Goal: Task Accomplishment & Management: Use online tool/utility

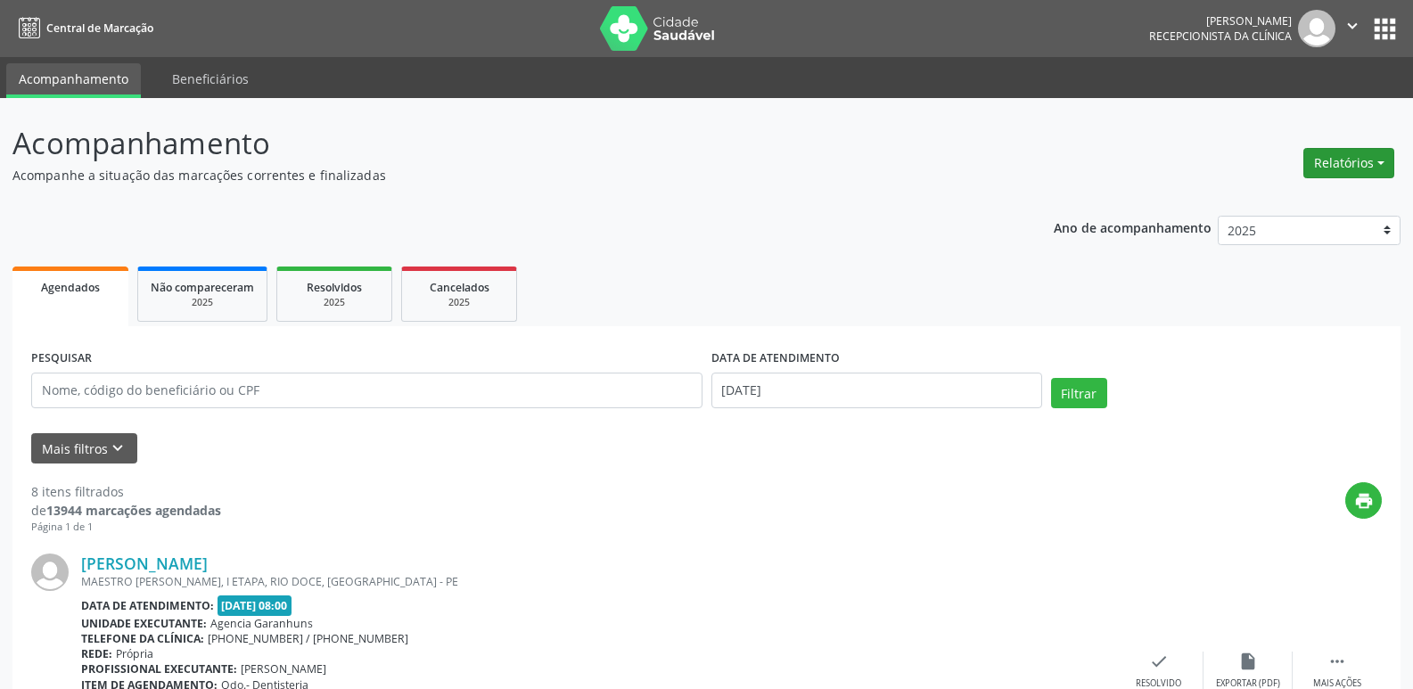
click at [1344, 156] on button "Relatórios" at bounding box center [1348, 163] width 91 height 30
click at [1289, 199] on link "Agendamentos" at bounding box center [1300, 201] width 192 height 25
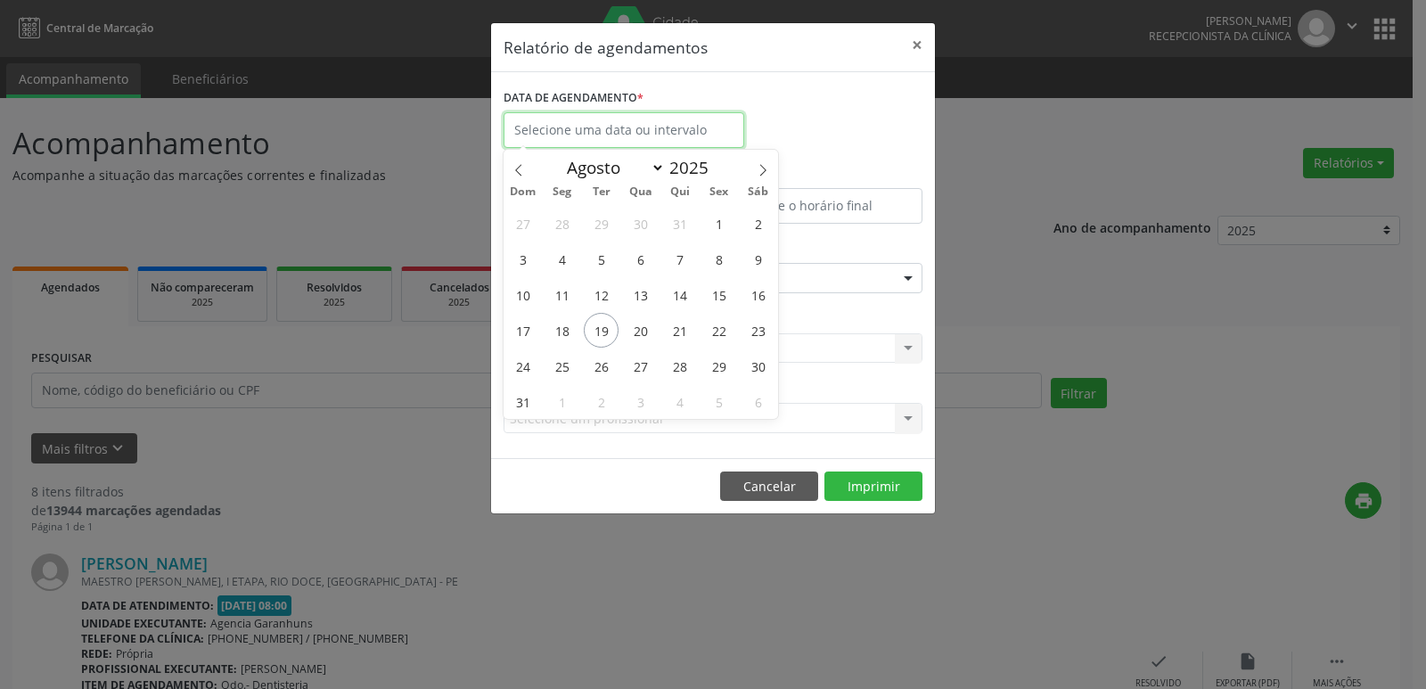
click at [608, 138] on input "text" at bounding box center [624, 130] width 241 height 36
click at [596, 330] on span "19" at bounding box center [601, 330] width 35 height 35
type input "[DATE]"
click at [596, 330] on span "19" at bounding box center [601, 330] width 35 height 35
click at [596, 330] on div "CLÍNICA * Selecione uma clínica Nenhum resultado encontrado para: " " Não há ne…" at bounding box center [713, 341] width 428 height 70
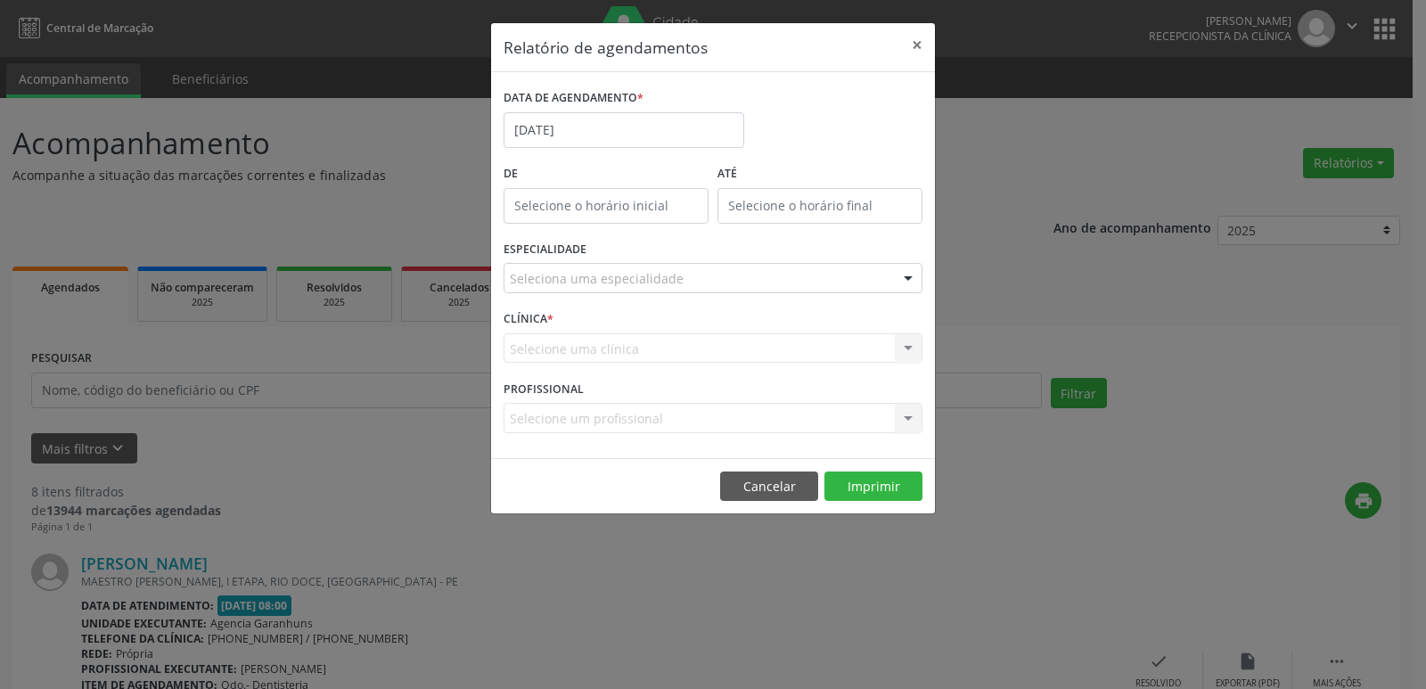
click at [596, 292] on div "Seleciona uma especialidade Todas as especialidades Alergologia Angiologia Arri…" at bounding box center [713, 278] width 419 height 30
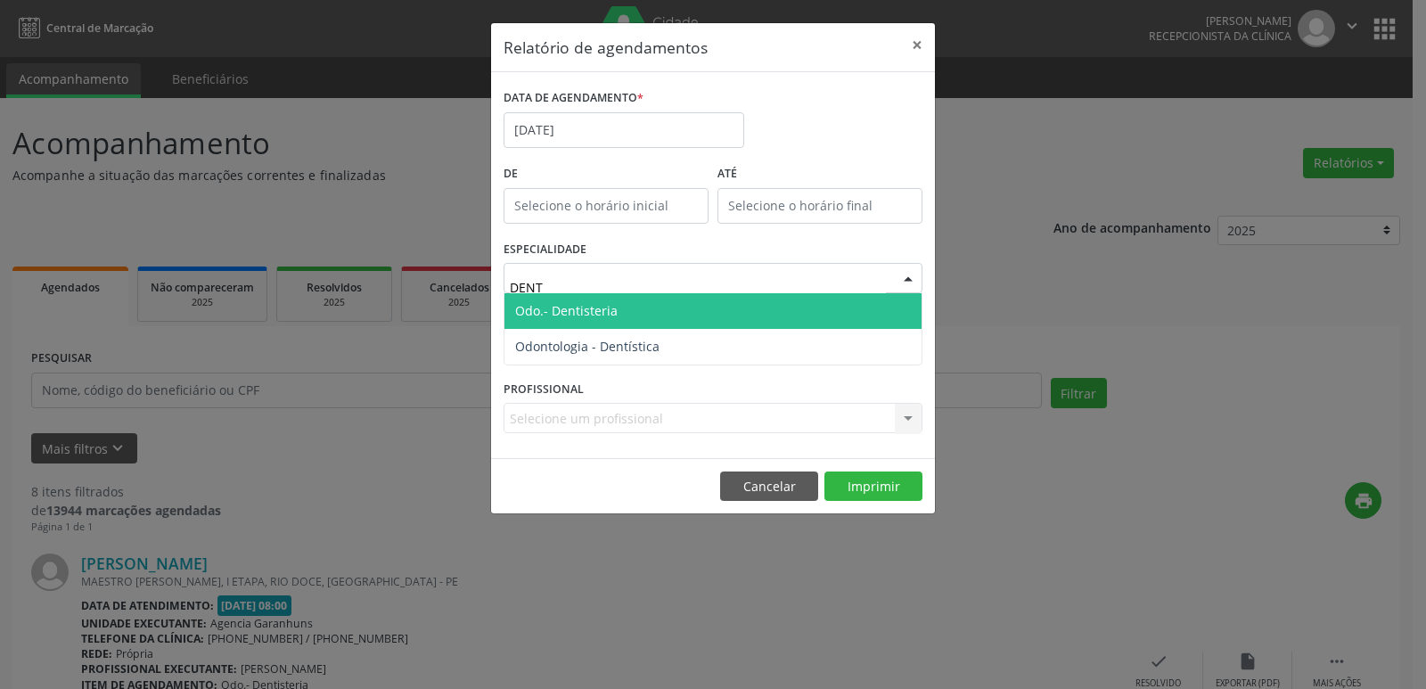
type input "DENTI"
click at [602, 307] on span "Odo.- Dentisteria" at bounding box center [566, 310] width 103 height 17
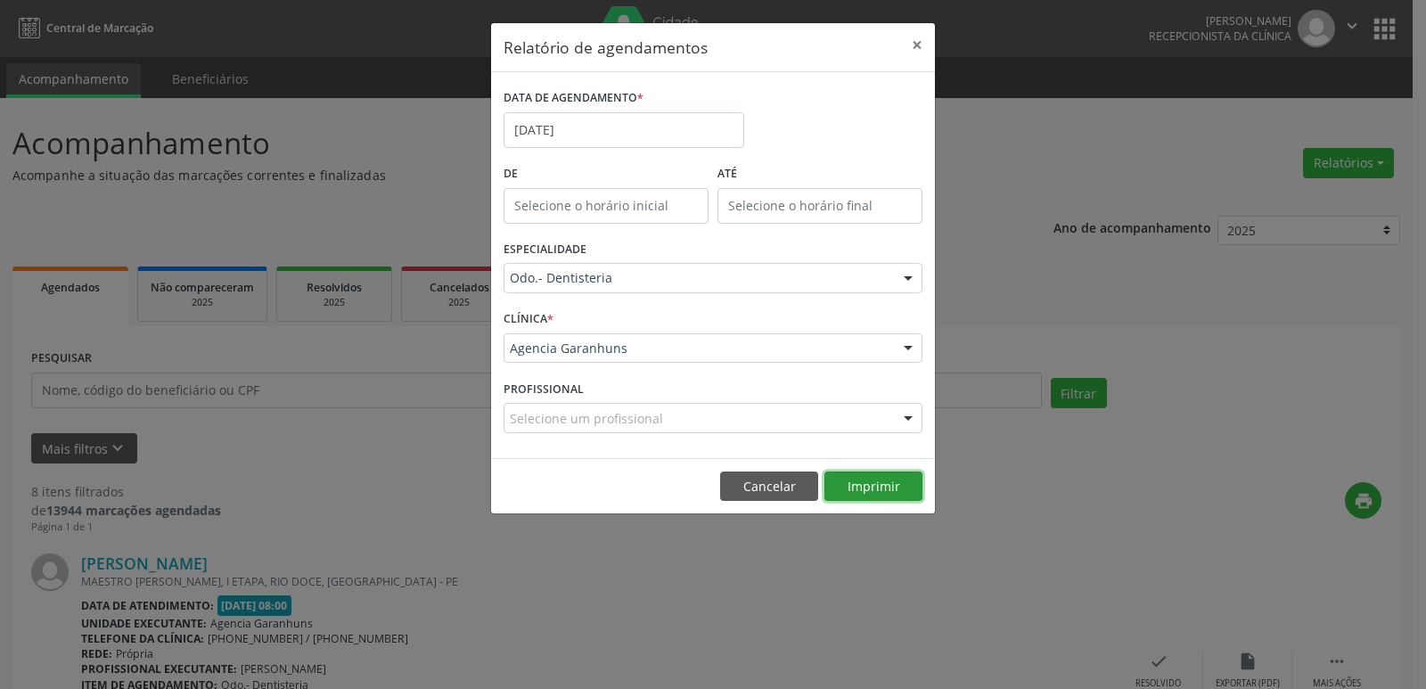
click at [875, 497] on button "Imprimir" at bounding box center [874, 487] width 98 height 30
click at [913, 48] on button "×" at bounding box center [918, 45] width 36 height 44
